Goal: Check status: Check status

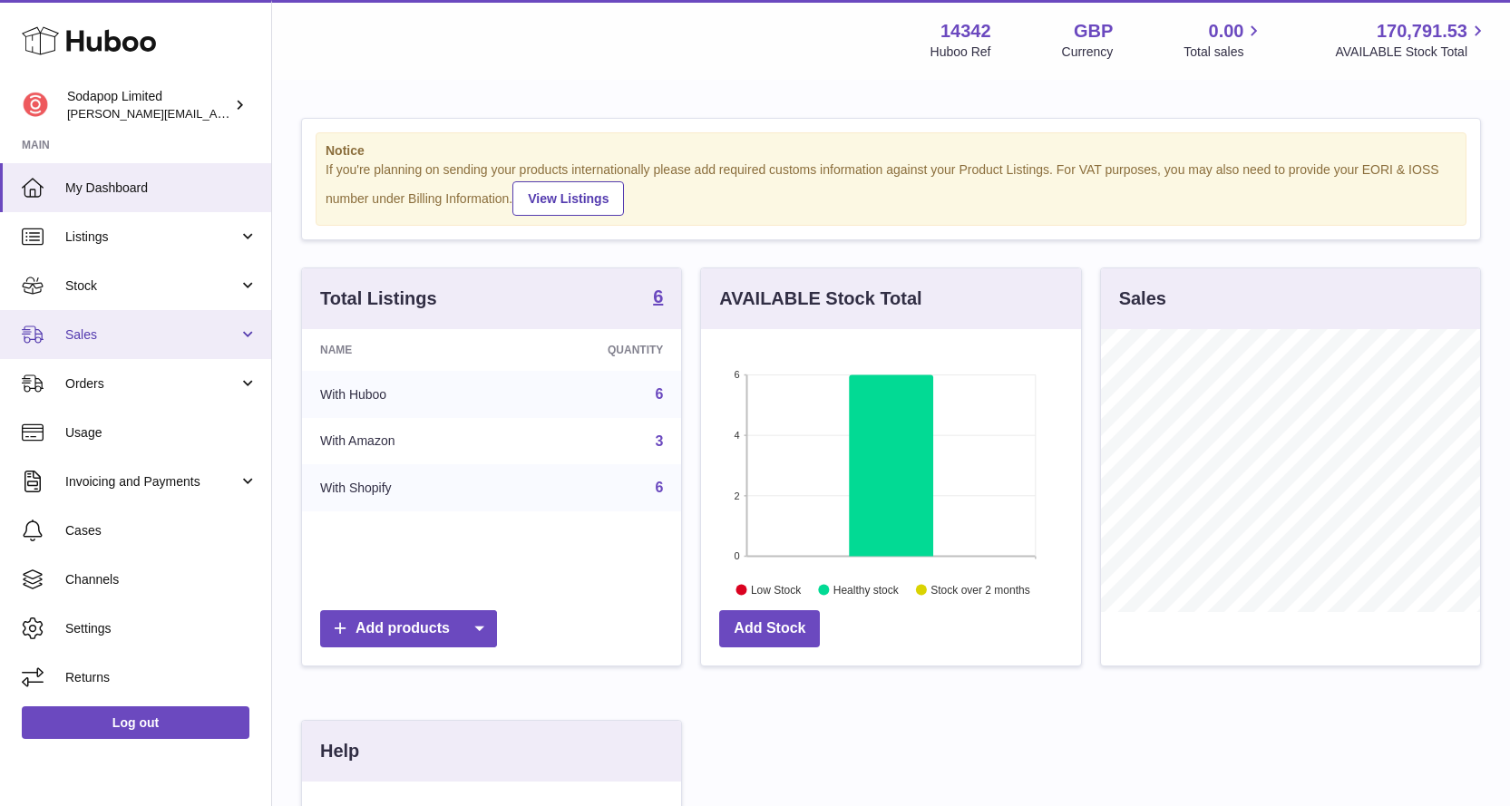
click at [114, 341] on span "Sales" at bounding box center [151, 335] width 173 height 17
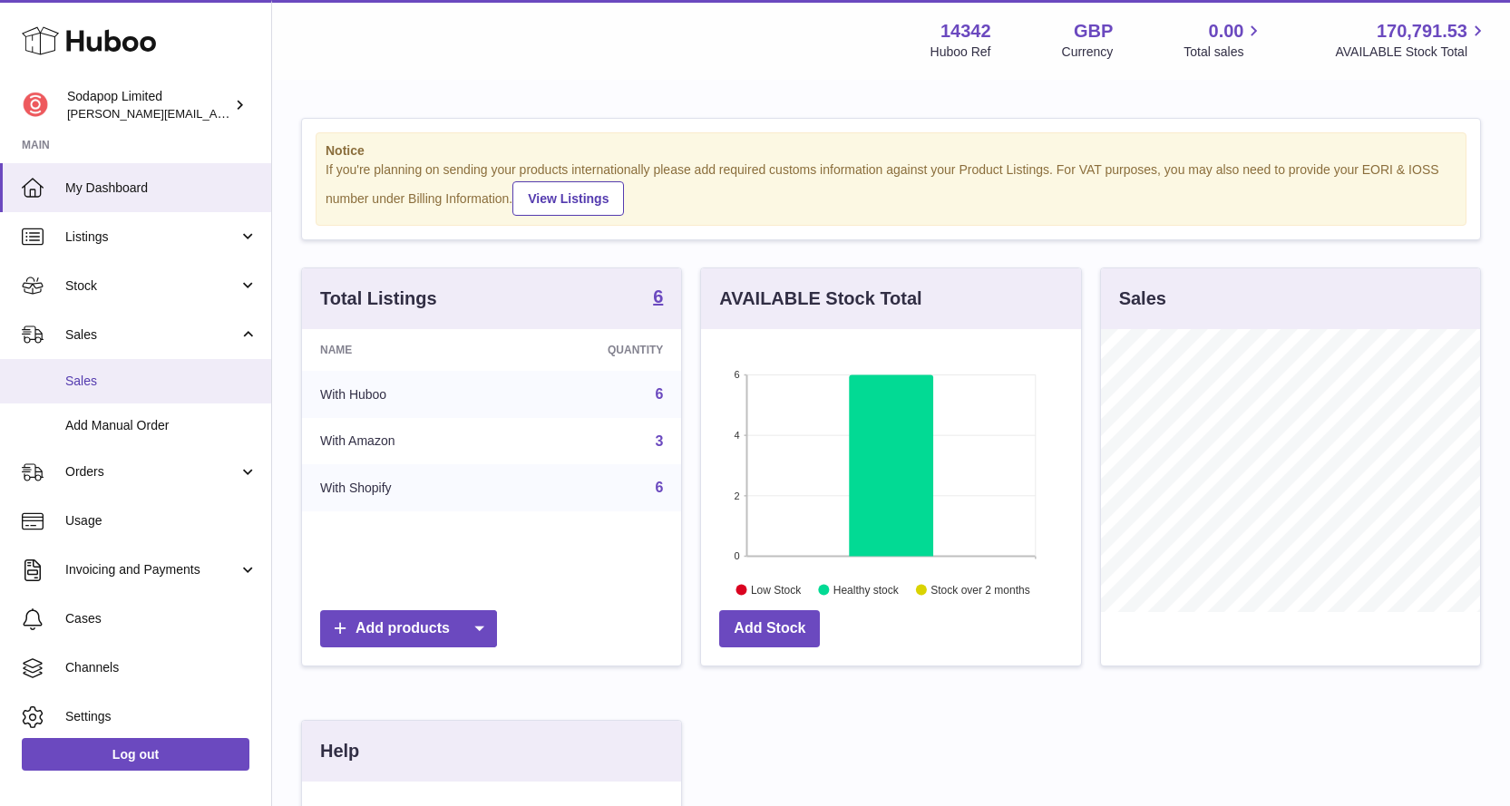
click at [93, 384] on span "Sales" at bounding box center [161, 381] width 192 height 17
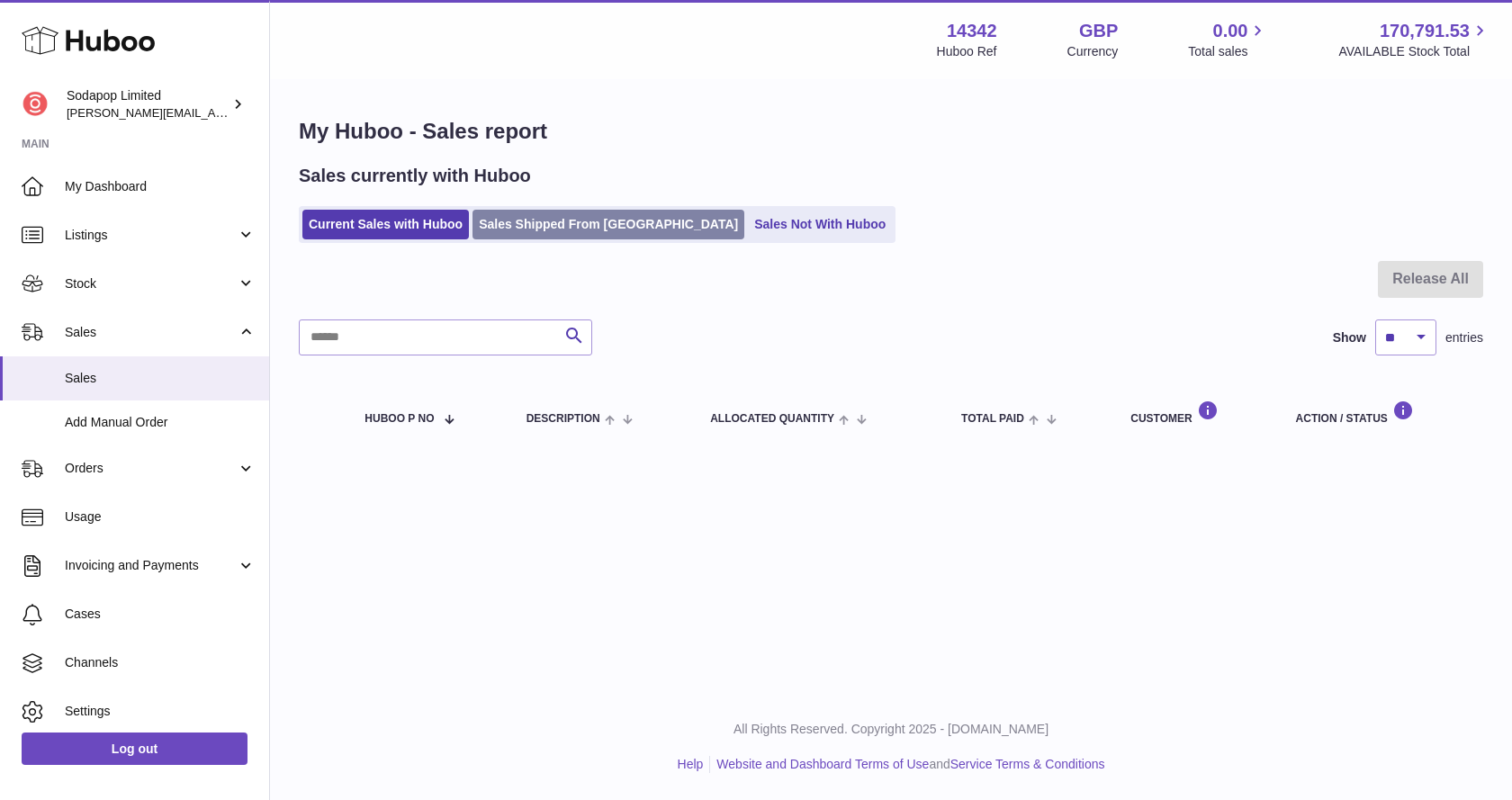
click at [543, 227] on link "Sales Shipped From [GEOGRAPHIC_DATA]" at bounding box center [608, 224] width 272 height 30
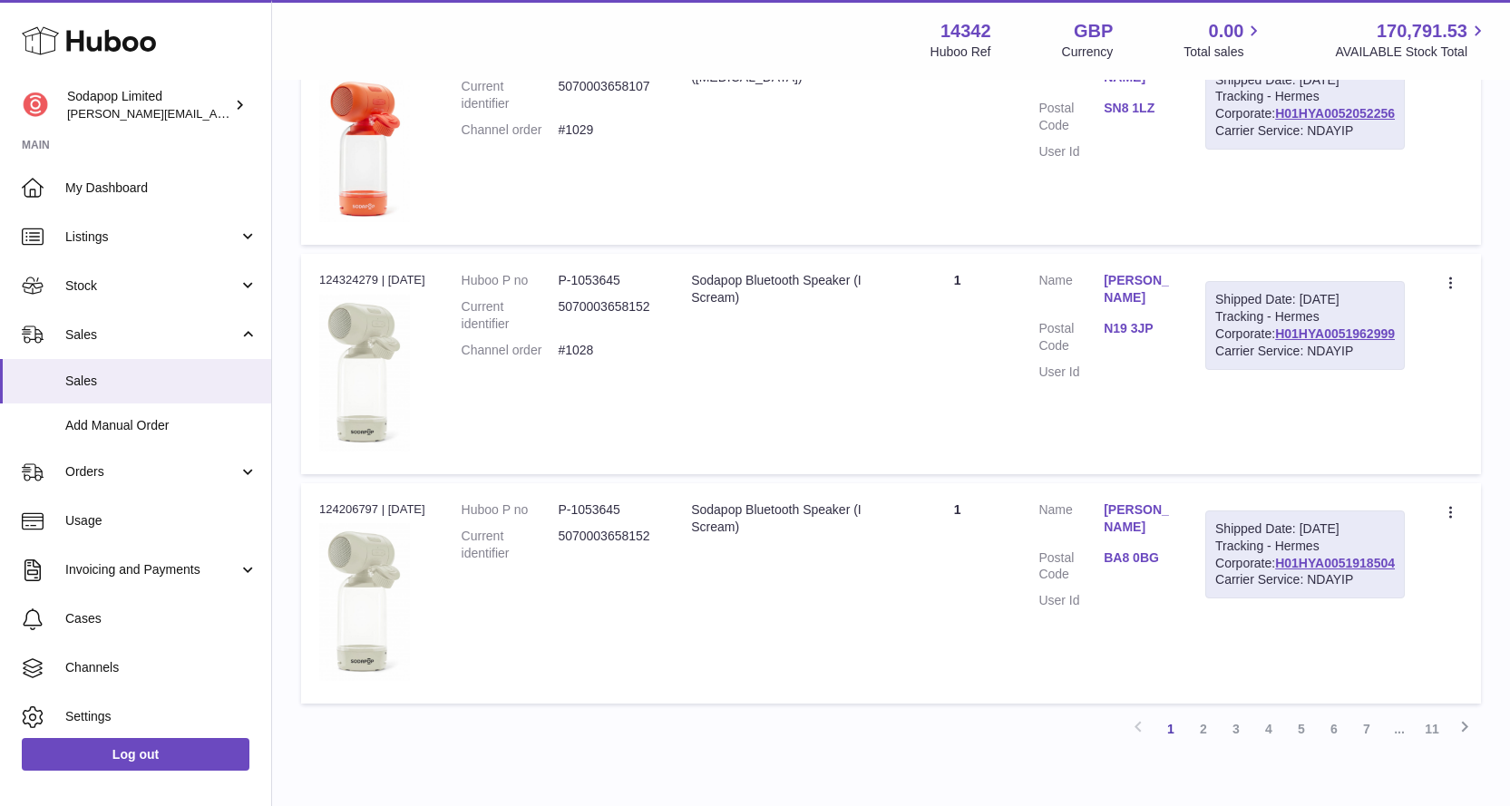
scroll to position [2091, 0]
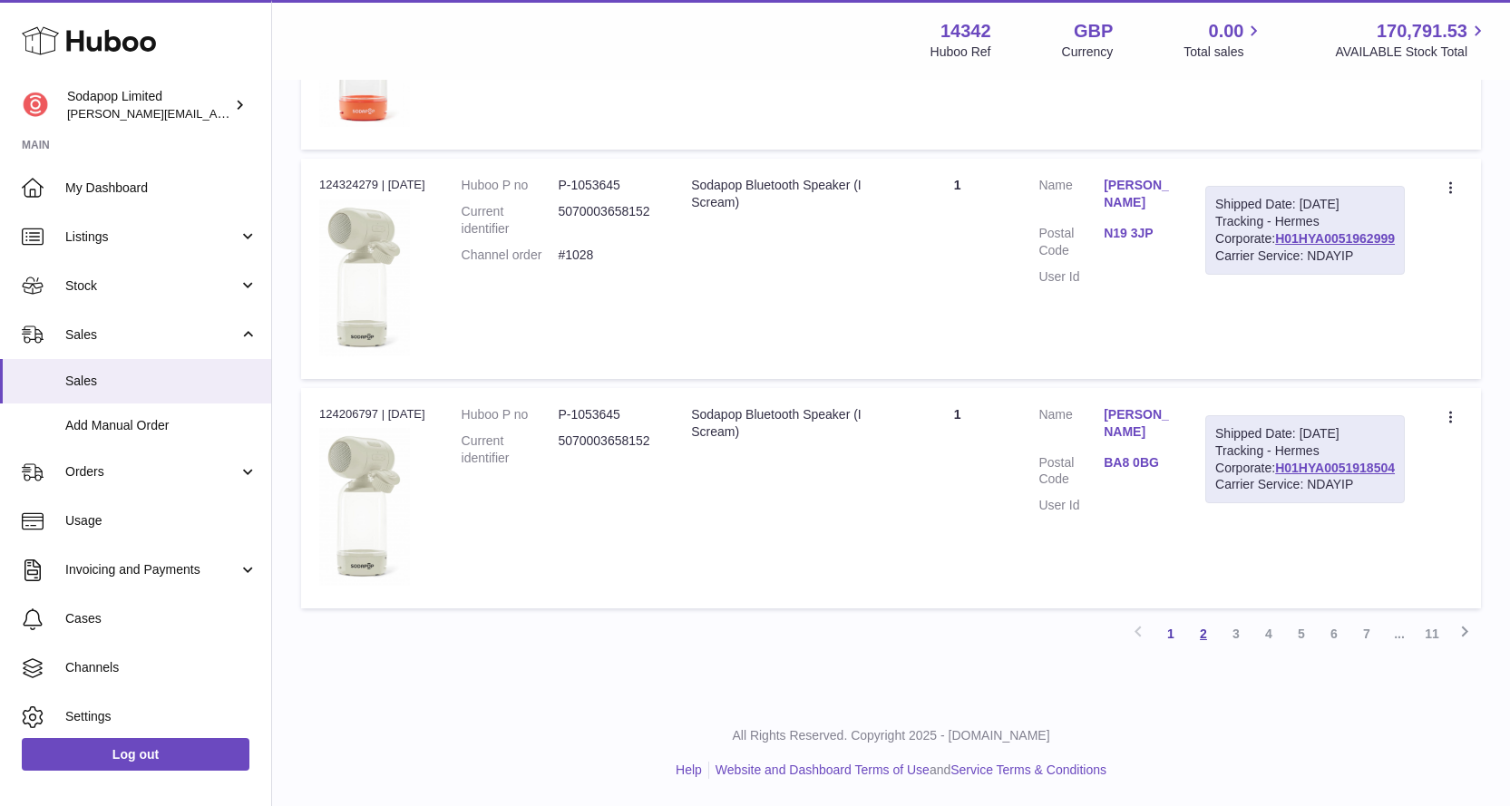
click at [1201, 631] on link "2" at bounding box center [1203, 634] width 33 height 33
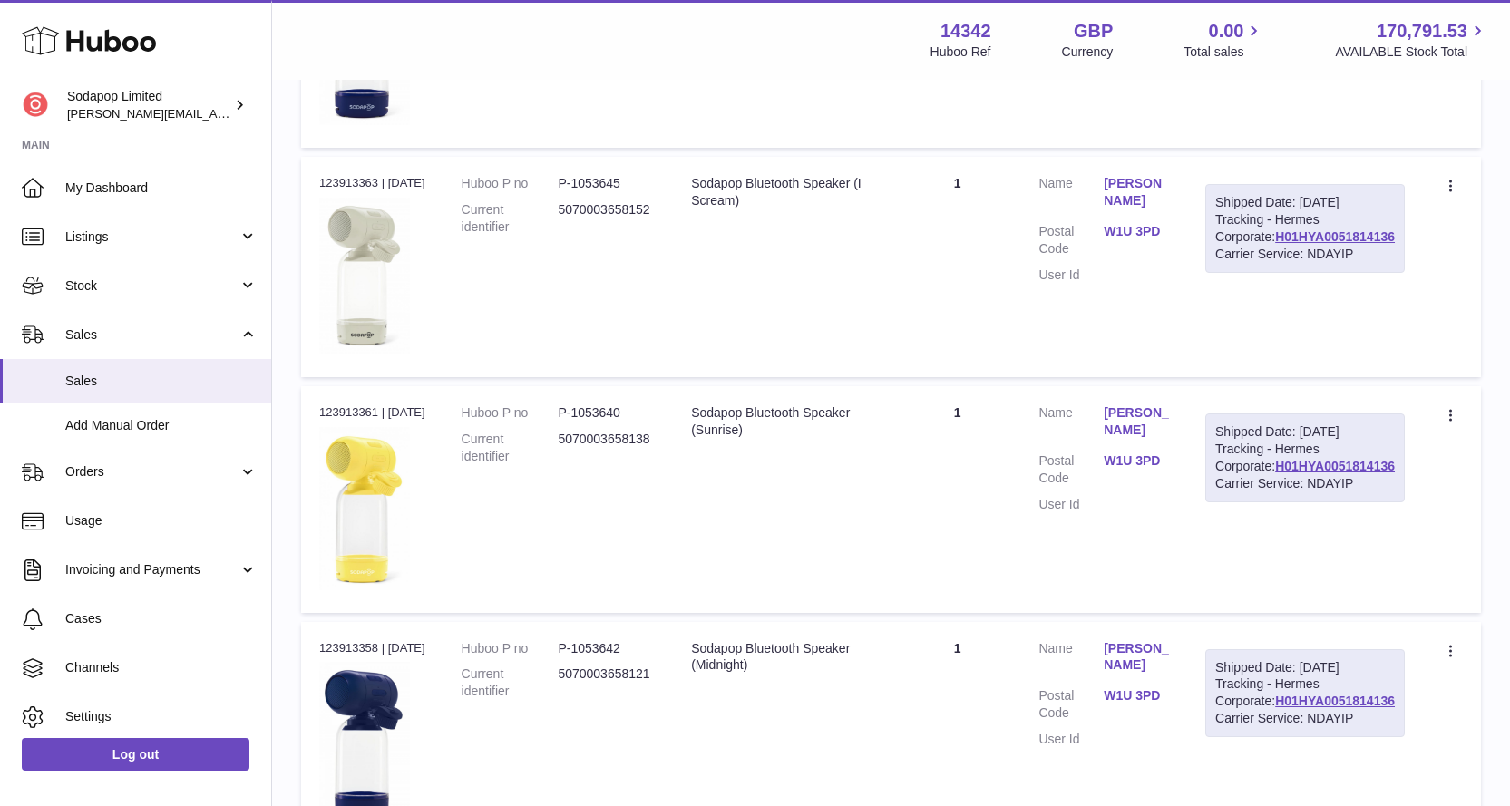
scroll to position [1986, 0]
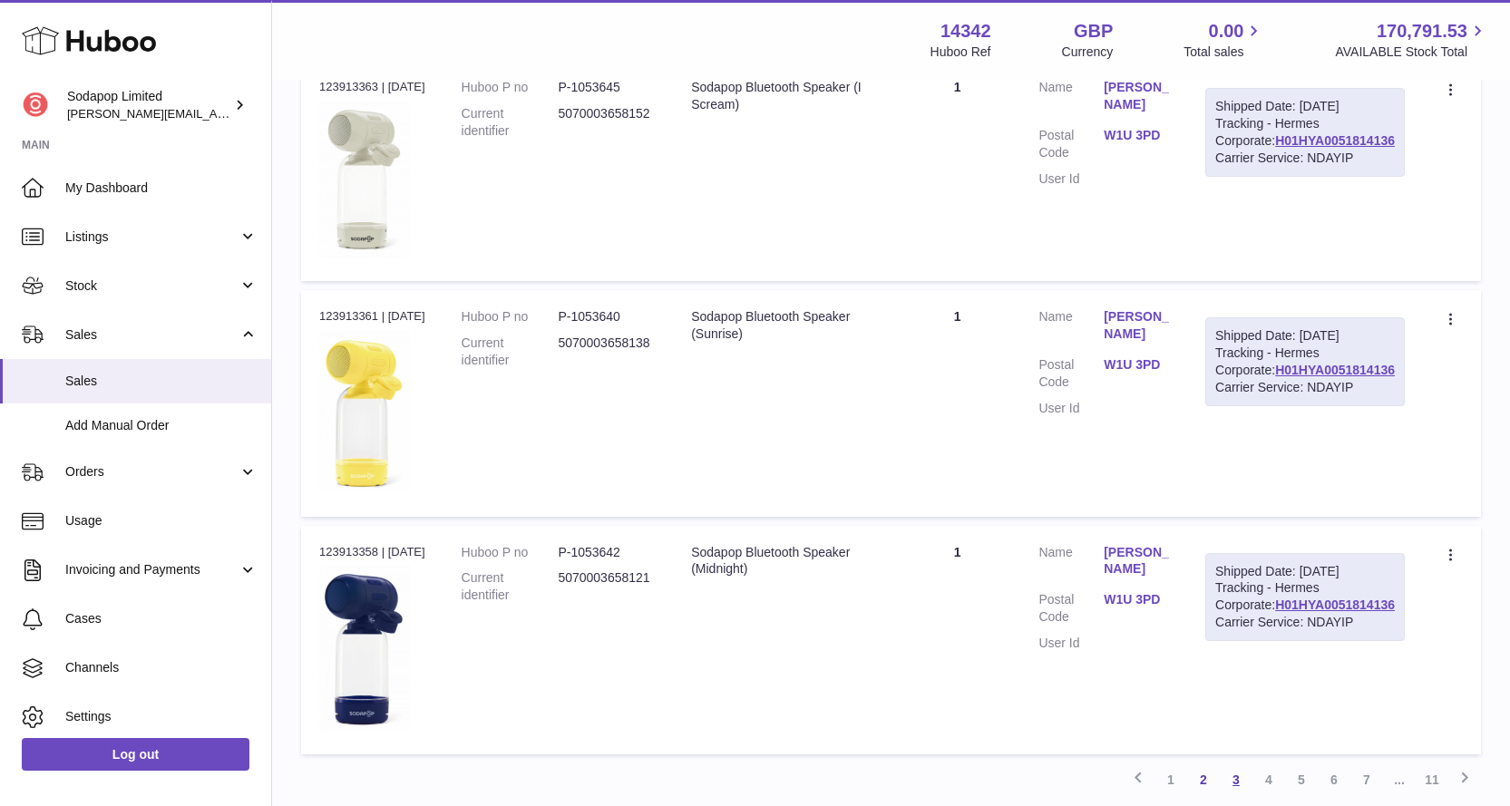
click at [1234, 780] on link "3" at bounding box center [1236, 780] width 33 height 33
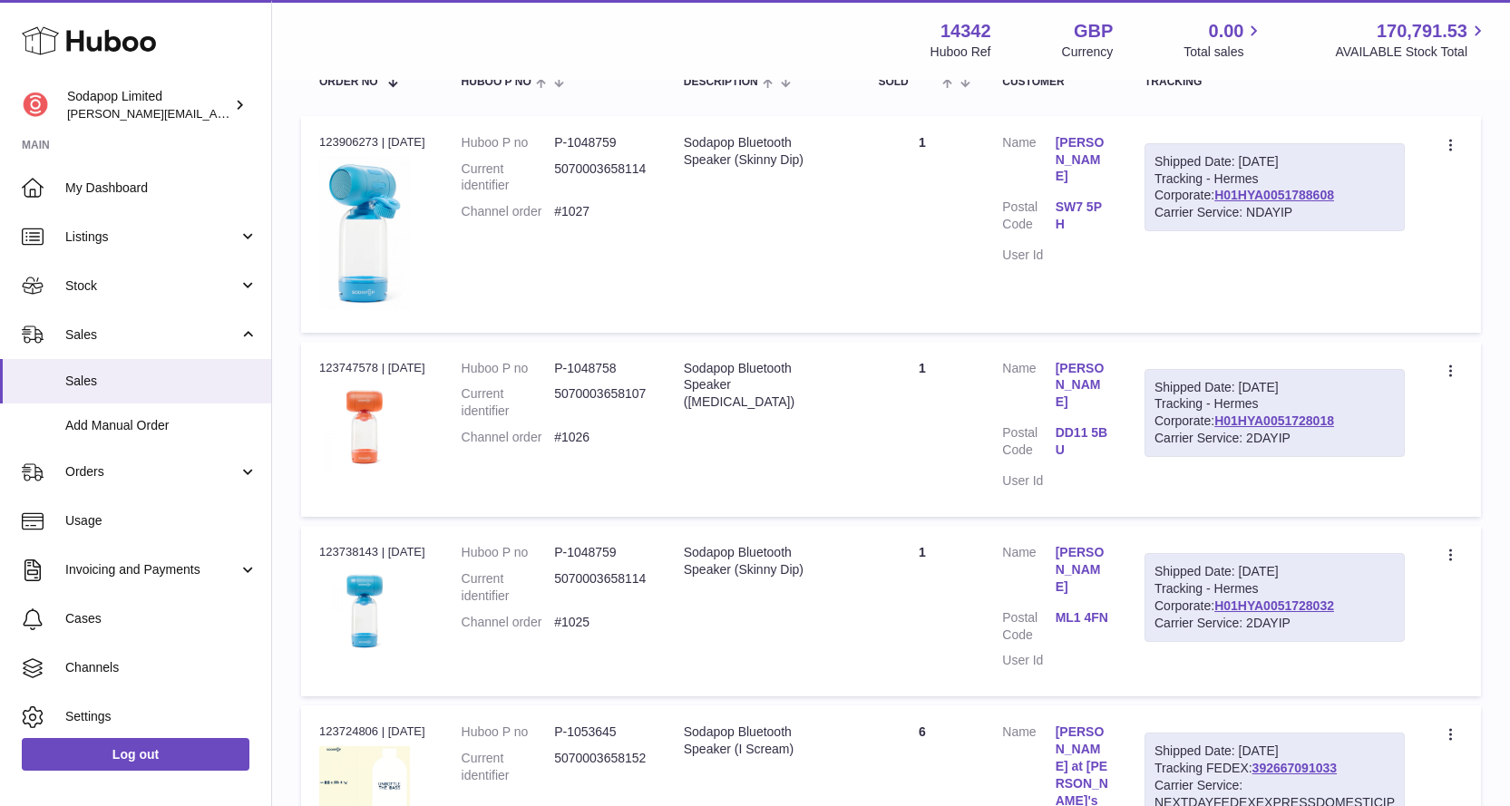
scroll to position [354, 0]
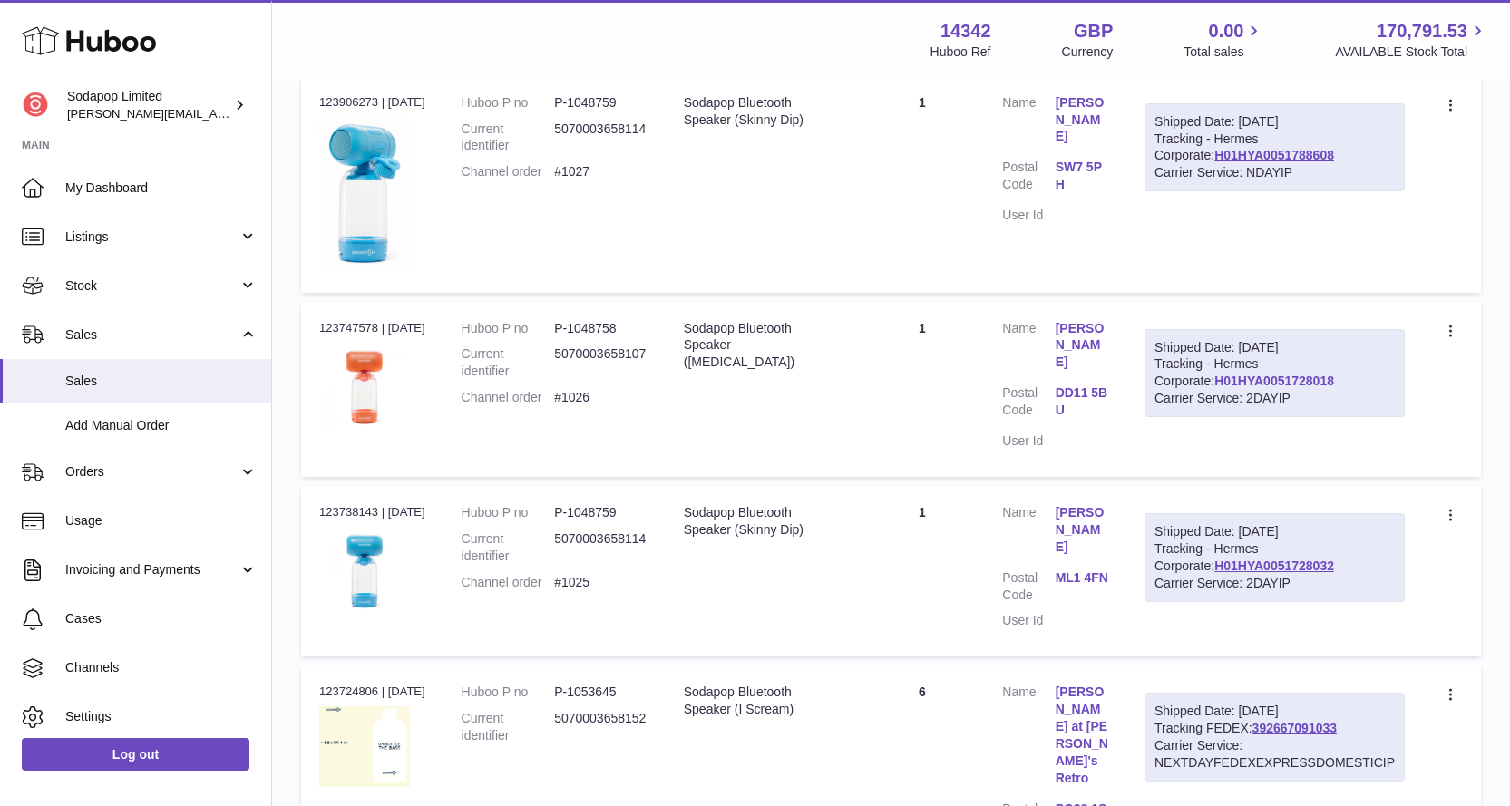
click at [1232, 381] on link "H01HYA0051728018" at bounding box center [1274, 381] width 120 height 15
